Goal: Check status: Check status

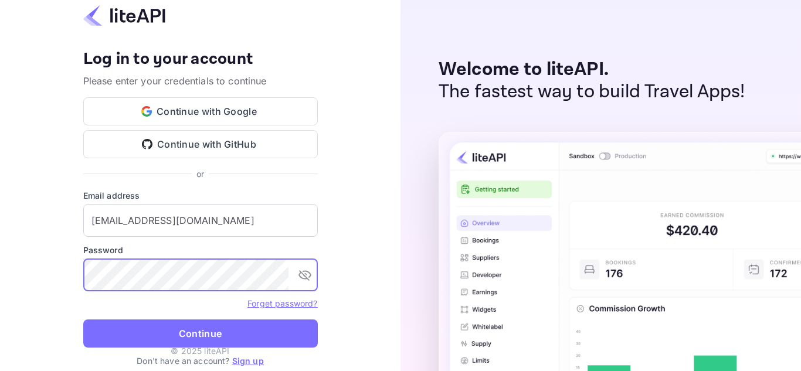
drag, startPoint x: 268, startPoint y: 336, endPoint x: 286, endPoint y: 319, distance: 24.5
click at [268, 335] on button "Continue" at bounding box center [200, 333] width 234 height 28
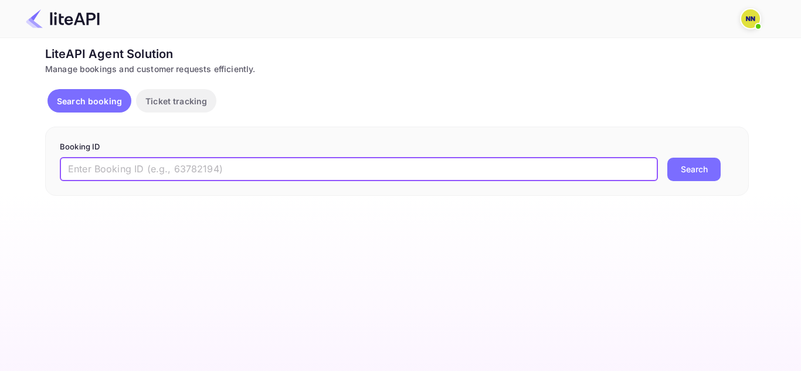
click at [209, 168] on input "text" at bounding box center [359, 169] width 598 height 23
paste input "9107016"
click at [667, 158] on button "Search" at bounding box center [693, 169] width 53 height 23
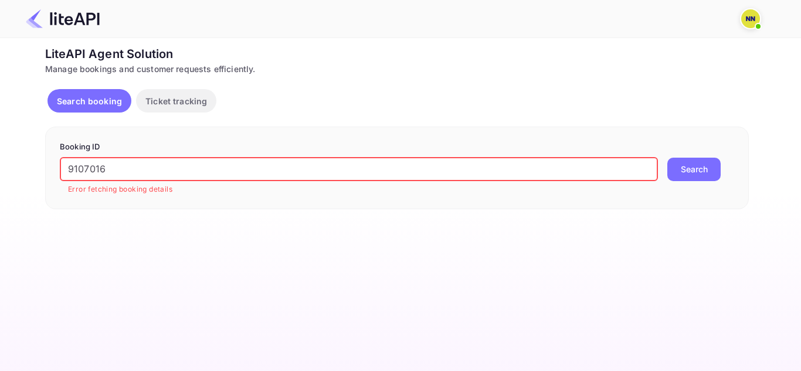
click at [156, 166] on input "9107016" at bounding box center [359, 169] width 598 height 23
click at [699, 171] on button "Search" at bounding box center [693, 169] width 53 height 23
drag, startPoint x: 134, startPoint y: 172, endPoint x: 161, endPoint y: 175, distance: 27.7
click at [47, 172] on div "Booking ID 9107016 ​ Error fetching booking details Search" at bounding box center [396, 168] width 703 height 83
paste input "67"
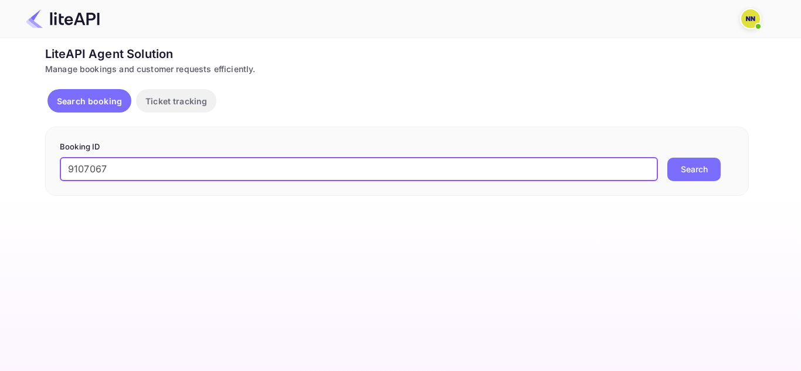
click at [667, 158] on button "Search" at bounding box center [693, 169] width 53 height 23
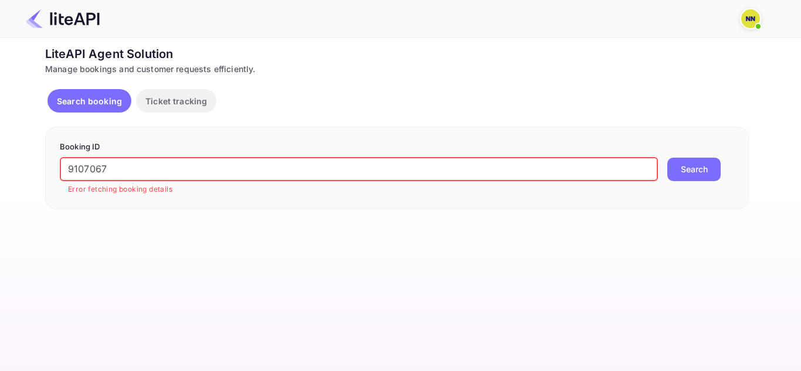
drag, startPoint x: 153, startPoint y: 165, endPoint x: 39, endPoint y: 164, distance: 113.7
click at [39, 164] on div "Ticket Affiliate URL https://www.nuitee.com/ Business partner name Nuitee Trave…" at bounding box center [397, 127] width 766 height 164
paste input "040293"
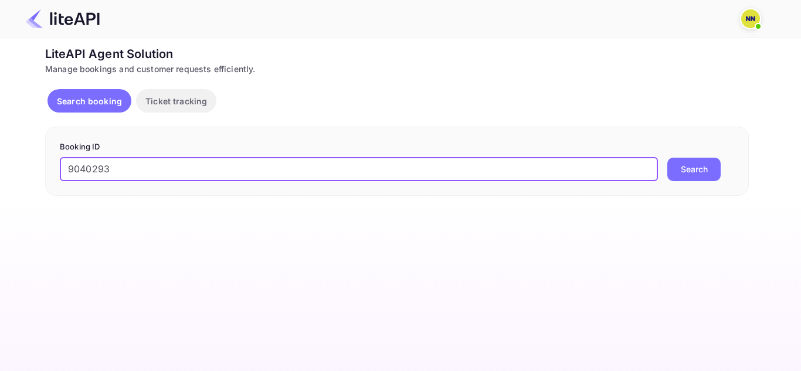
type input "9040293"
click at [667, 158] on button "Search" at bounding box center [693, 169] width 53 height 23
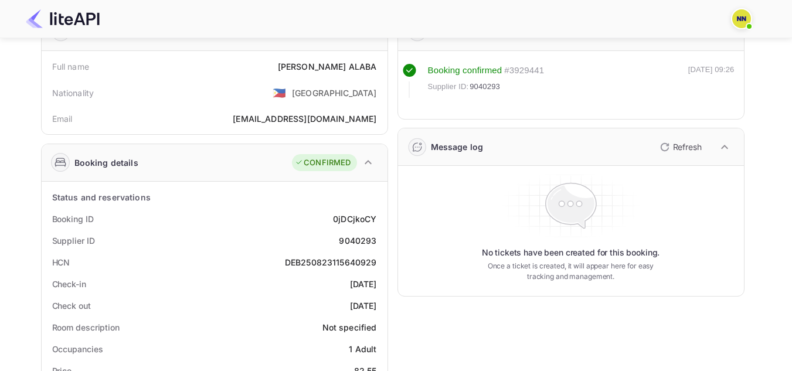
scroll to position [117, 0]
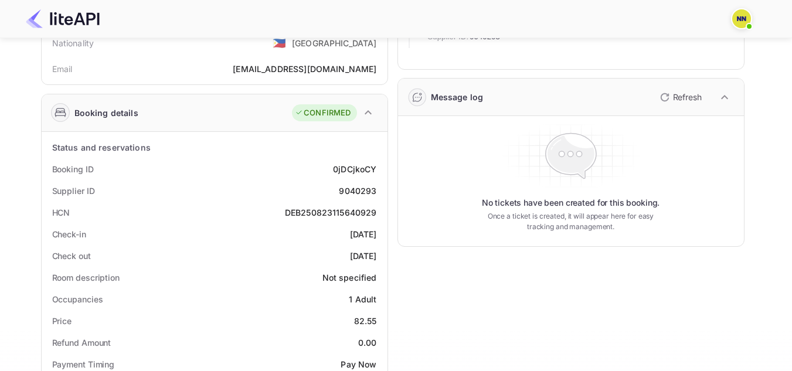
click at [347, 215] on div "DEB250823115640929" at bounding box center [331, 212] width 92 height 12
copy div "DEB250823115640929"
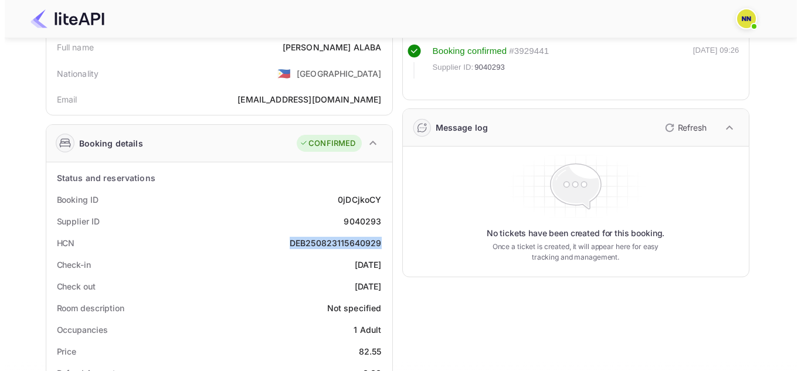
scroll to position [0, 0]
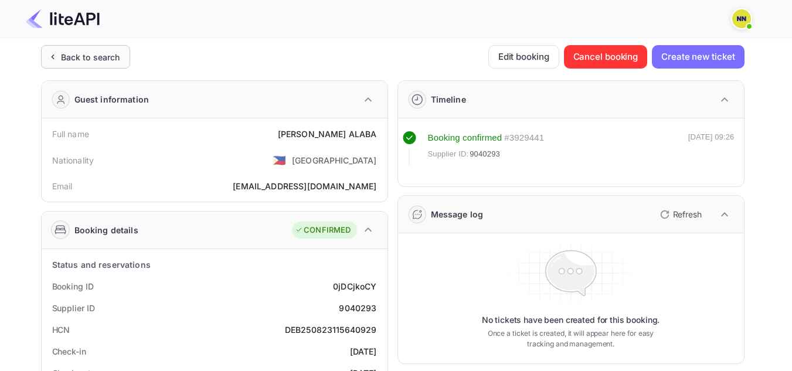
click at [64, 53] on div "Back to search" at bounding box center [90, 57] width 59 height 12
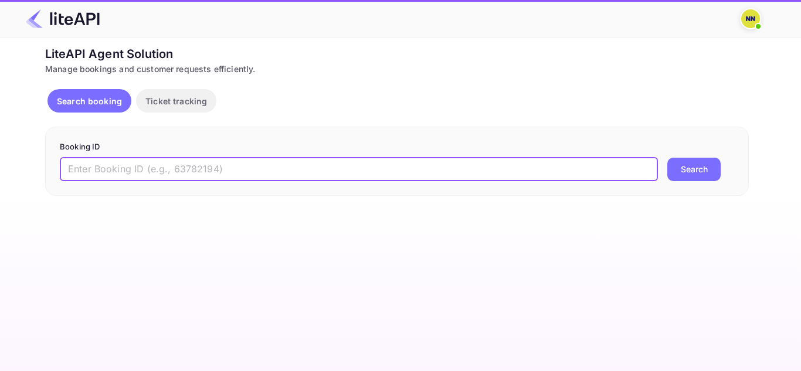
click at [106, 166] on input "text" at bounding box center [359, 169] width 598 height 23
paste input "9107016"
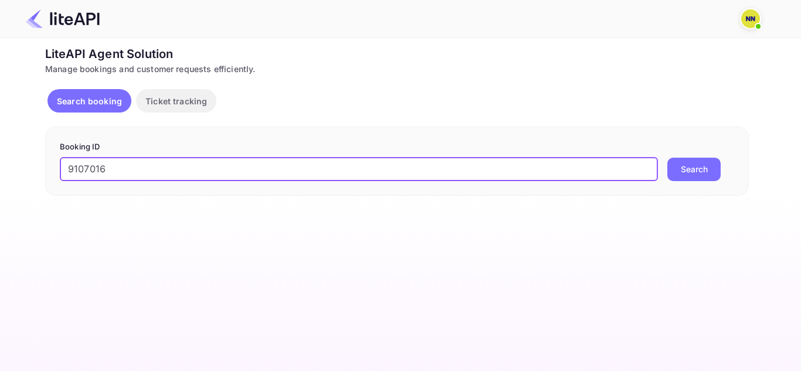
type input "9107016"
click at [705, 171] on button "Search" at bounding box center [693, 169] width 53 height 23
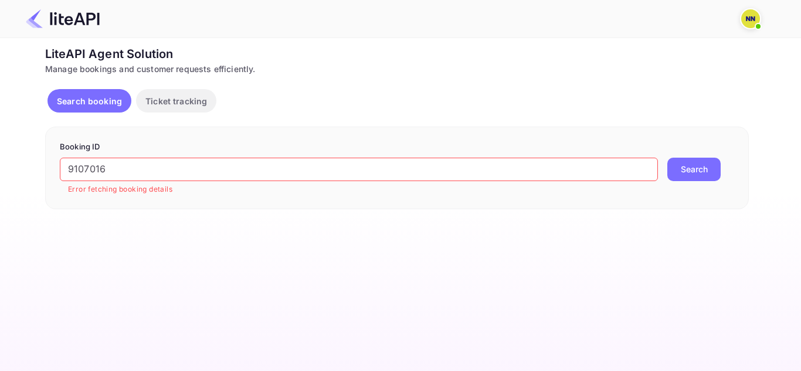
click at [751, 20] on img at bounding box center [750, 18] width 19 height 19
click at [483, 59] on div at bounding box center [400, 185] width 801 height 371
click at [311, 80] on div "LiteAPI Agent Solution Manage bookings and customer requests efficiently. Searc…" at bounding box center [396, 127] width 703 height 164
